Goal: Information Seeking & Learning: Learn about a topic

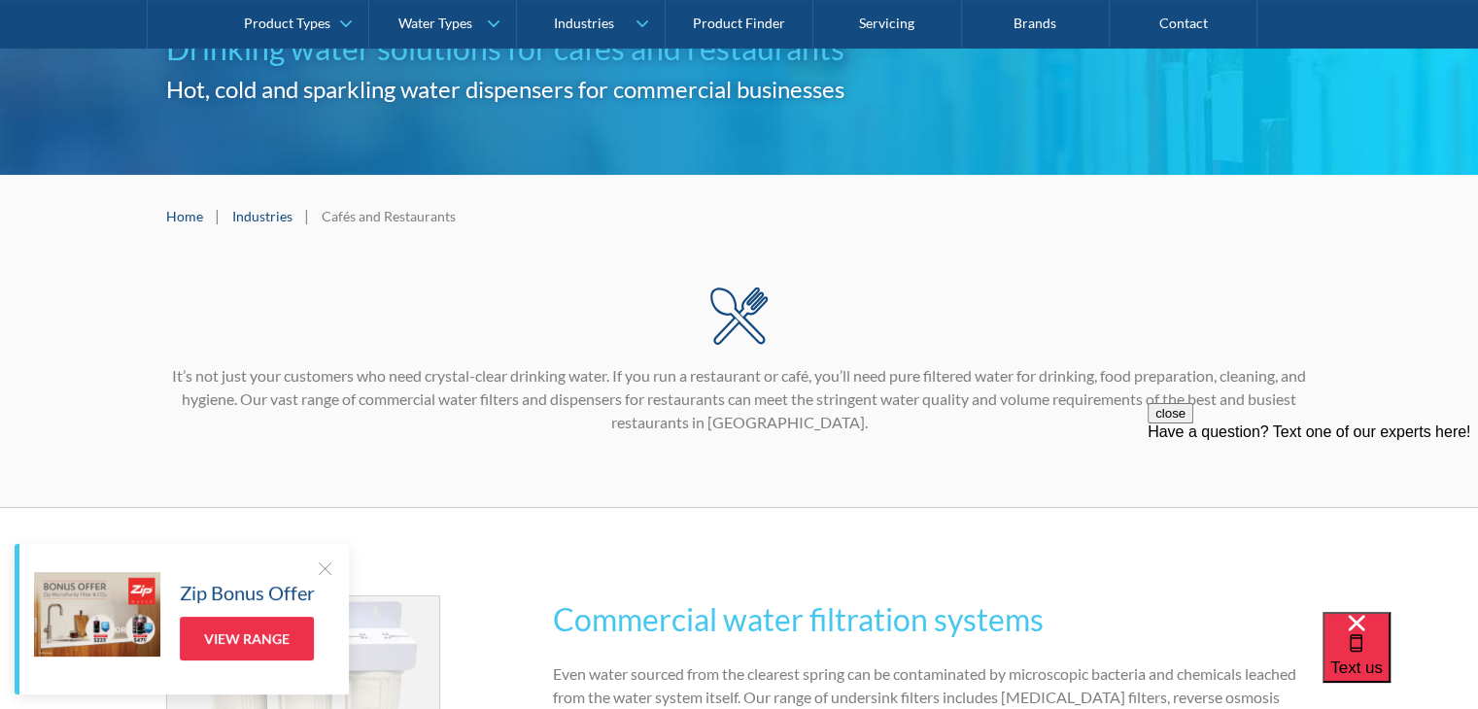
click at [324, 566] on div at bounding box center [324, 568] width 19 height 19
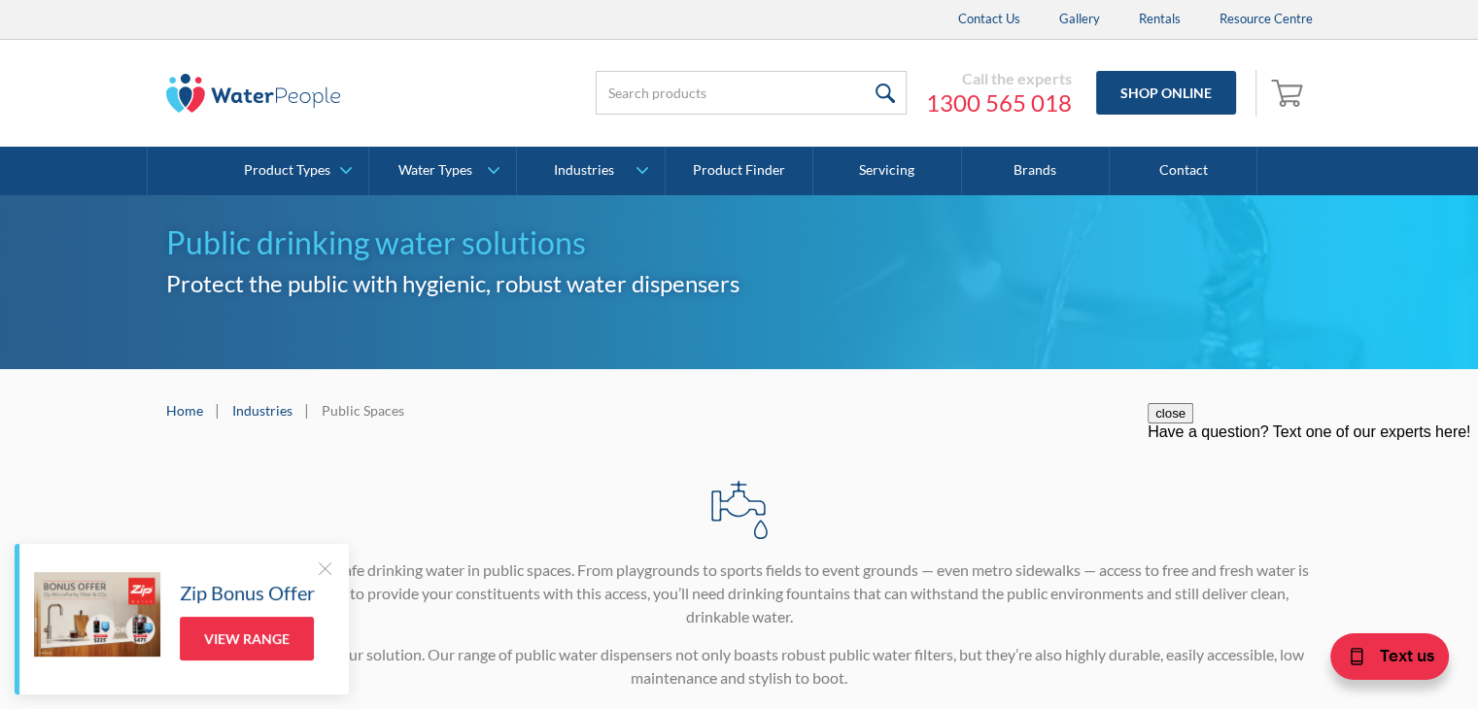
click at [52, 308] on div "Public drinking water solutions Protect the public with hygienic, robust water …" at bounding box center [739, 282] width 1478 height 174
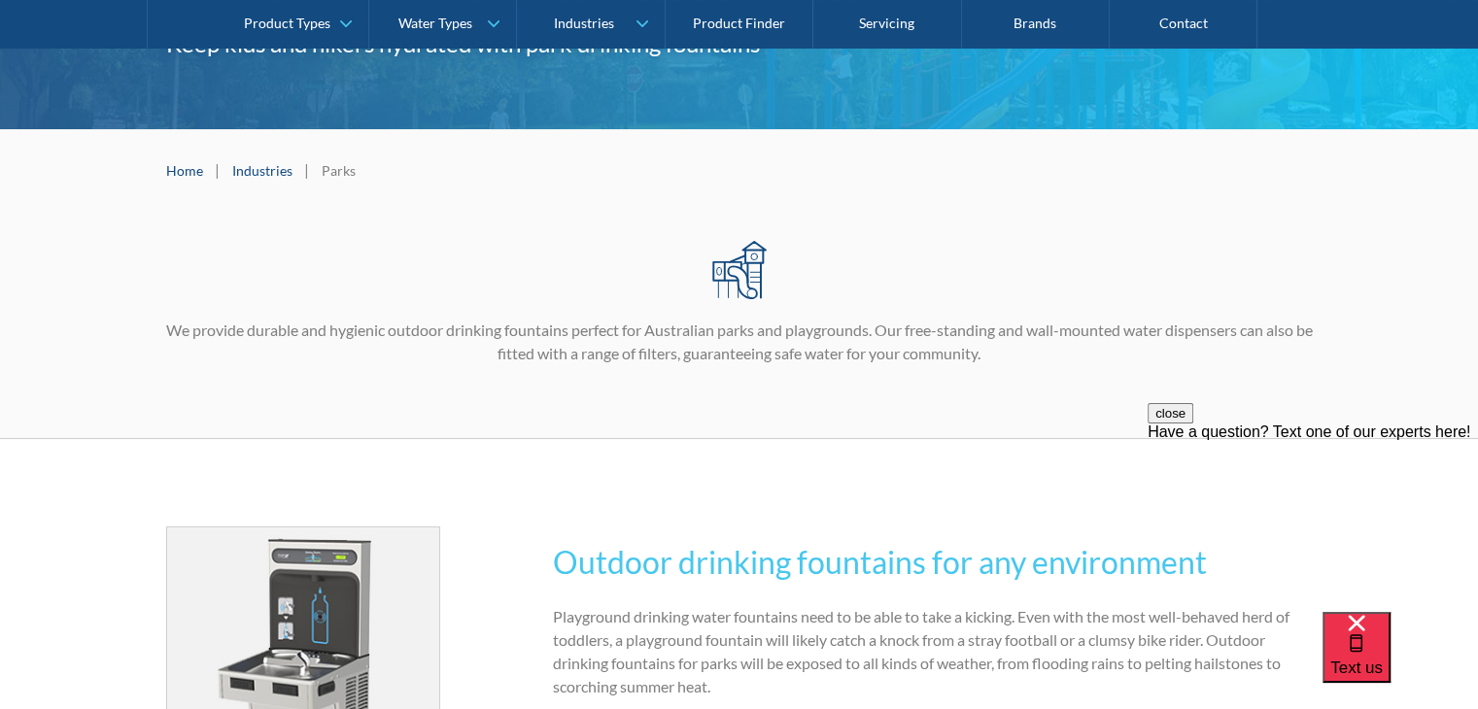
scroll to position [97, 0]
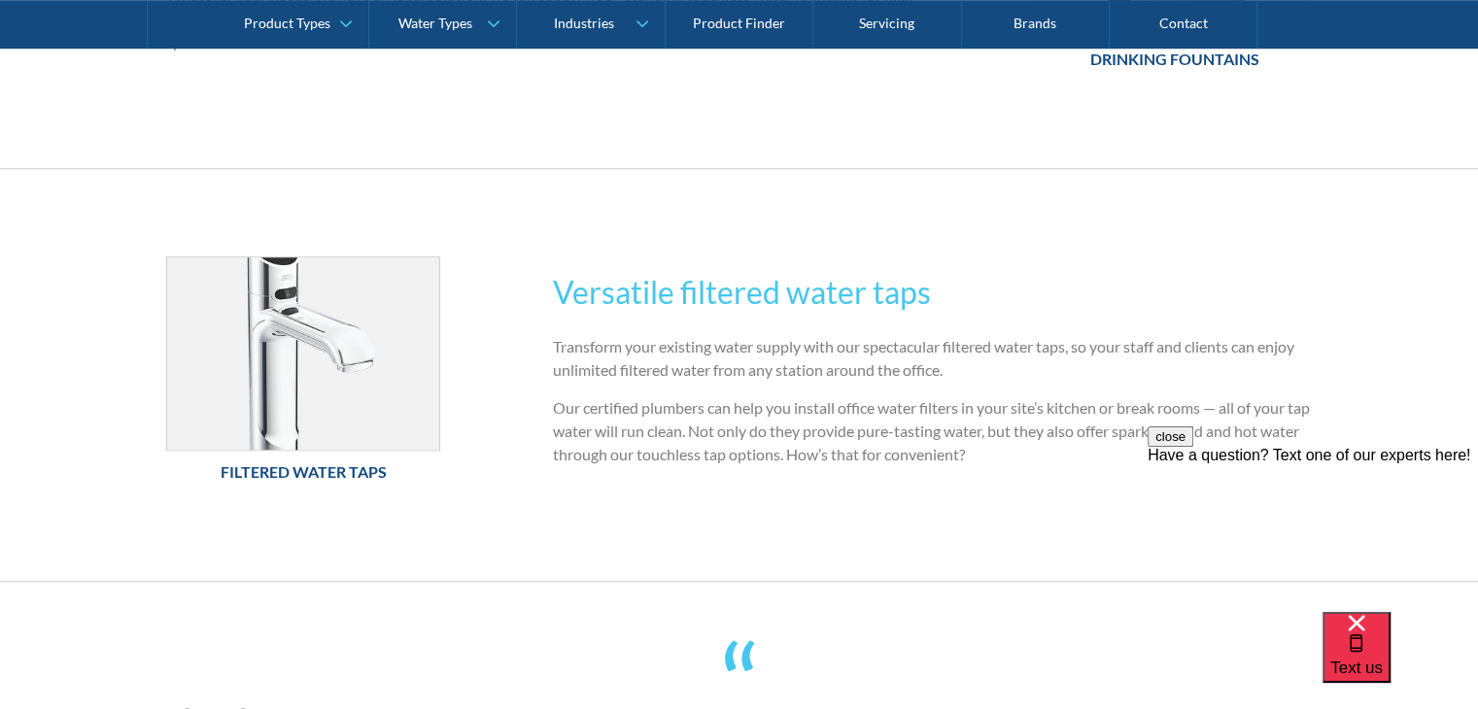
scroll to position [1361, 0]
